Goal: Information Seeking & Learning: Learn about a topic

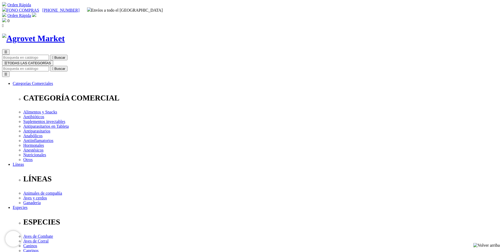
scroll to position [26, 0]
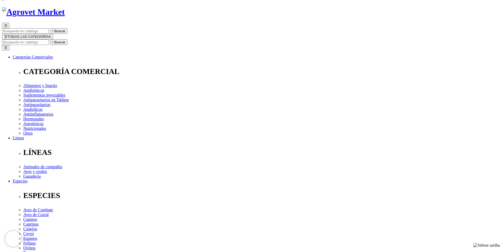
radio input "true"
select select "0"
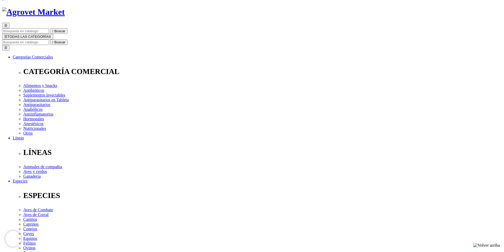
radio input "true"
select select "0"
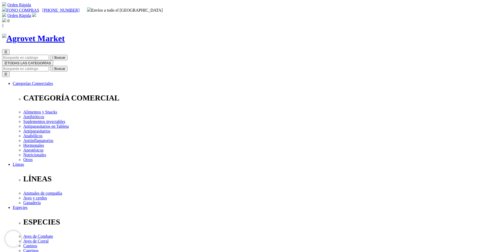
scroll to position [106, 0]
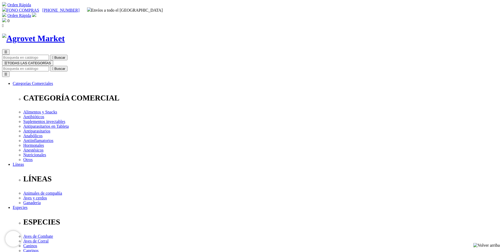
scroll to position [26, 0]
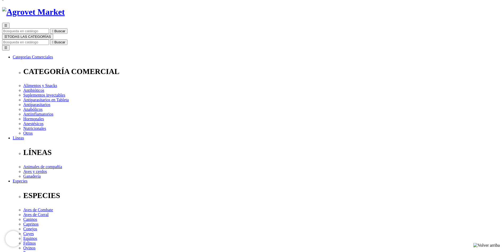
radio input "true"
select select "0"
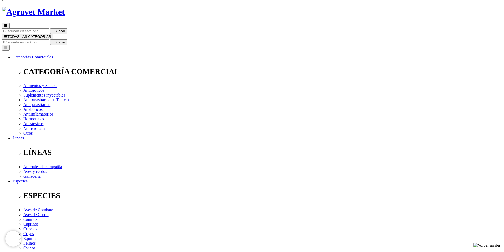
radio input "true"
select select "0"
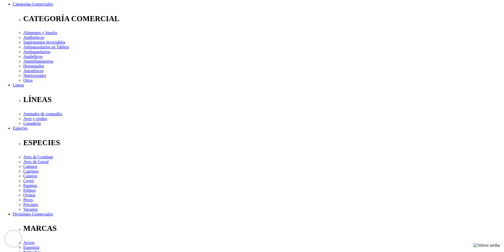
scroll to position [106, 0]
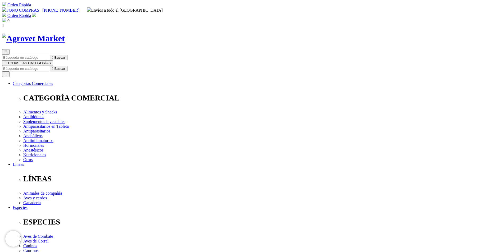
click at [65, 34] on img at bounding box center [33, 39] width 63 height 10
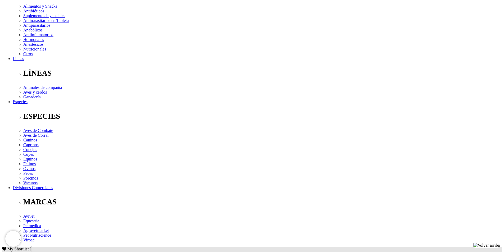
scroll to position [238, 0]
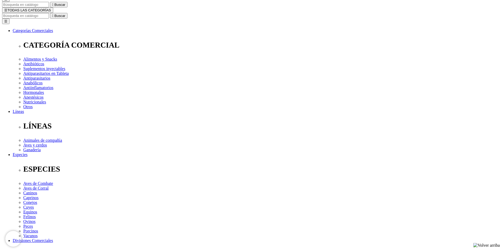
scroll to position [212, 0]
